Goal: Find specific page/section: Find specific page/section

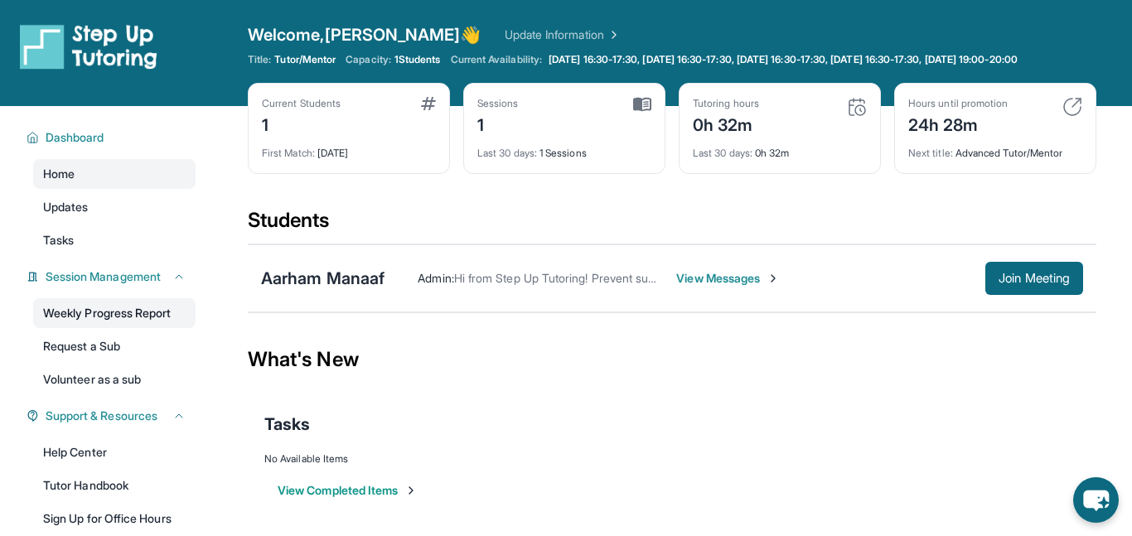
click at [119, 319] on link "Weekly Progress Report" at bounding box center [114, 313] width 162 height 30
